Goal: Find contact information: Find contact information

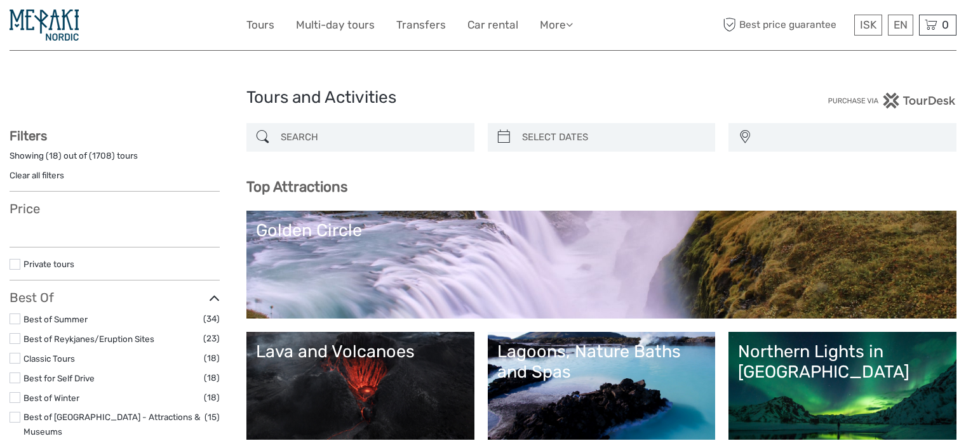
select select
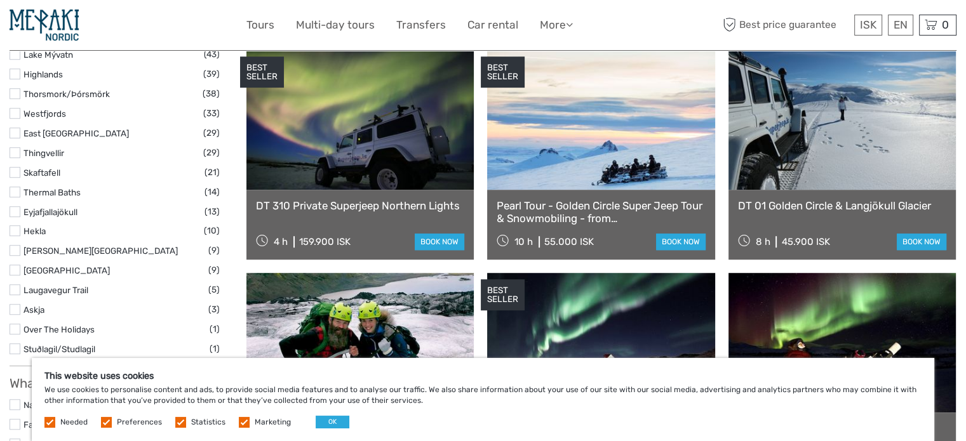
scroll to position [889, 0]
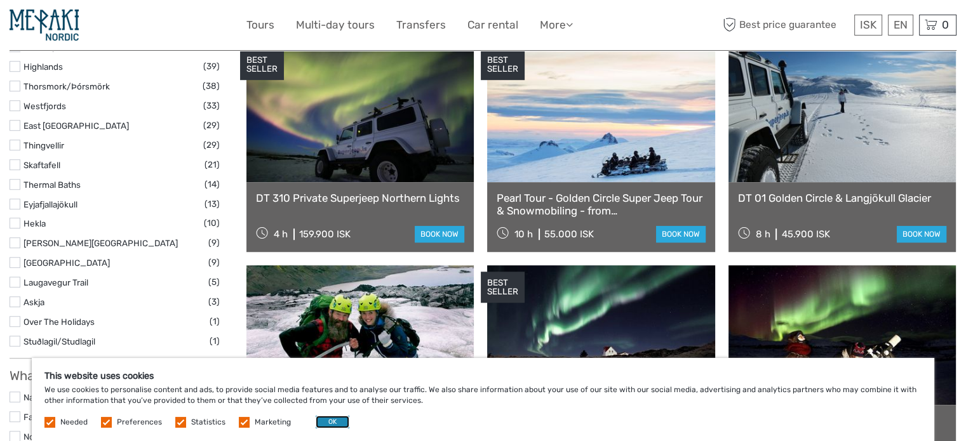
click at [335, 418] on button "OK" at bounding box center [333, 422] width 34 height 13
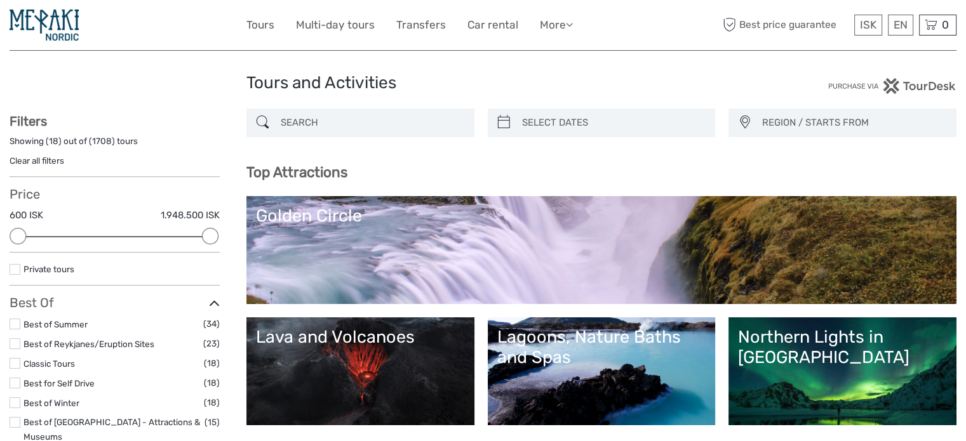
scroll to position [0, 0]
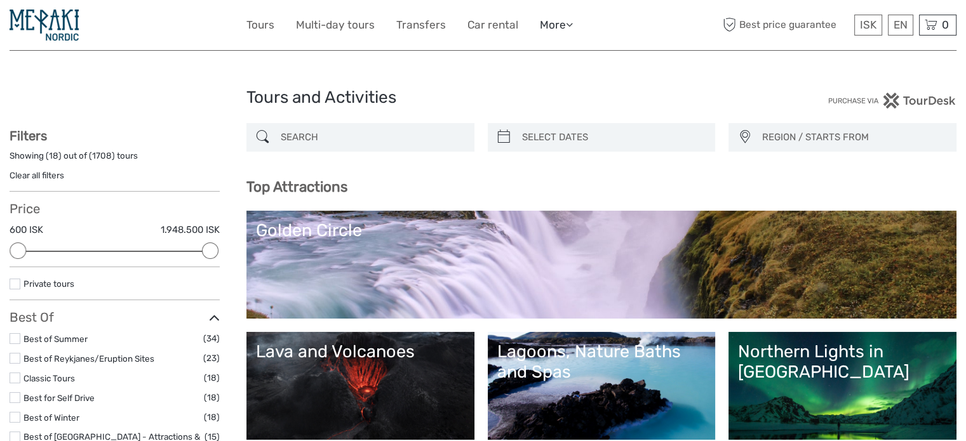
click at [571, 23] on icon at bounding box center [569, 24] width 7 height 11
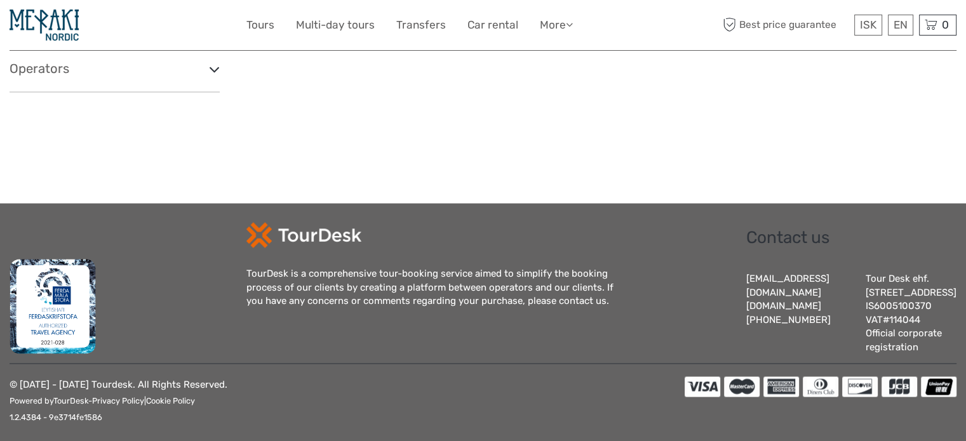
scroll to position [2381, 0]
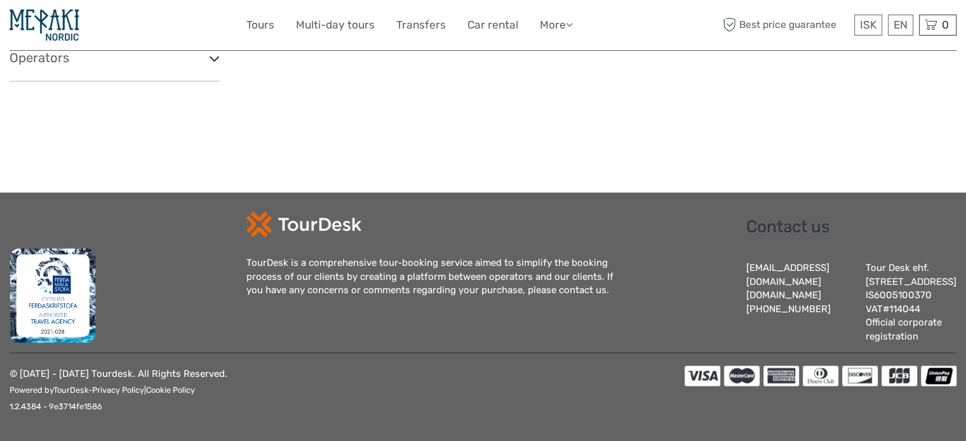
drag, startPoint x: 843, startPoint y: 295, endPoint x: 885, endPoint y: 295, distance: 42.5
click at [922, 288] on div "Tour Desk ehf. [STREET_ADDRESS] IS6005100370 VAT#114044 Official corporate regi…" at bounding box center [910, 302] width 91 height 82
click at [865, 290] on div "Tour Desk ehf. [STREET_ADDRESS] IS6005100370 VAT#114044 Official corporate regi…" at bounding box center [910, 302] width 91 height 82
drag, startPoint x: 843, startPoint y: 295, endPoint x: 897, endPoint y: 290, distance: 54.2
click at [897, 290] on div "Tour Desk ehf. [STREET_ADDRESS] IS6005100370 VAT#114044 Official corporate regi…" at bounding box center [910, 302] width 91 height 82
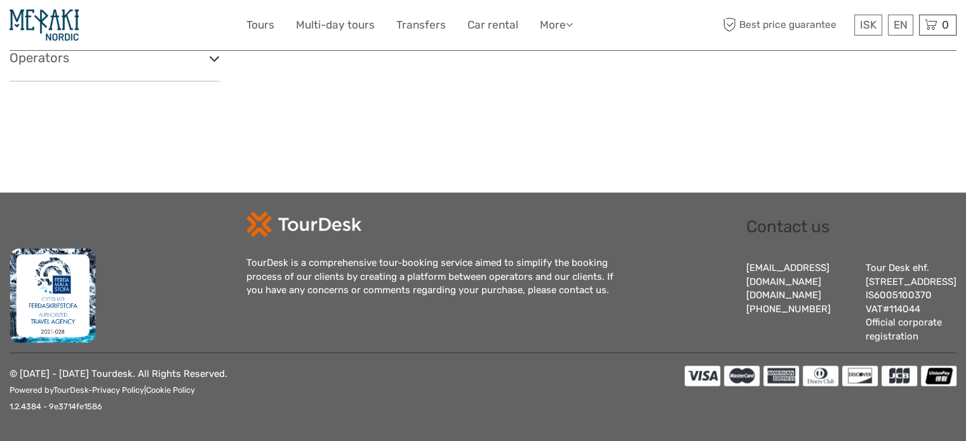
copy div "6005100370"
click at [762, 308] on div "[EMAIL_ADDRESS][DOMAIN_NAME] [DOMAIN_NAME] [PHONE_NUMBER]" at bounding box center [799, 302] width 107 height 82
drag, startPoint x: 831, startPoint y: 291, endPoint x: 901, endPoint y: 291, distance: 70.5
click at [907, 291] on div "[EMAIL_ADDRESS][DOMAIN_NAME] [DOMAIN_NAME] [PHONE_NUMBER] Tour Desk ehf. [STREE…" at bounding box center [851, 302] width 210 height 82
